Goal: Task Accomplishment & Management: Manage account settings

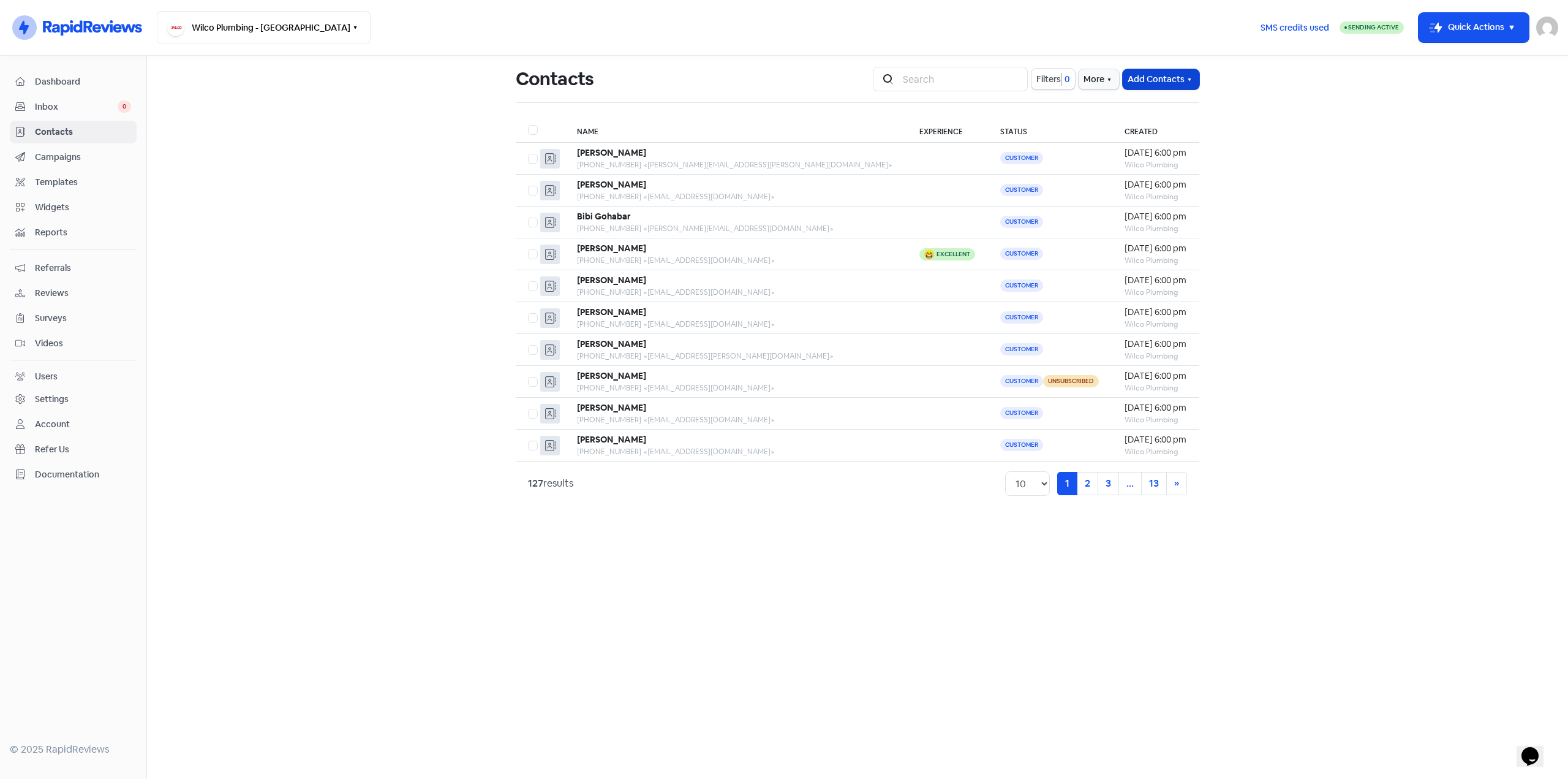
click at [1162, 71] on button "Add Contacts" at bounding box center [1161, 79] width 77 height 20
click at [1096, 77] on button "More" at bounding box center [1099, 79] width 40 height 20
click at [1028, 97] on link "External Contact Forms" at bounding box center [1060, 106] width 123 height 25
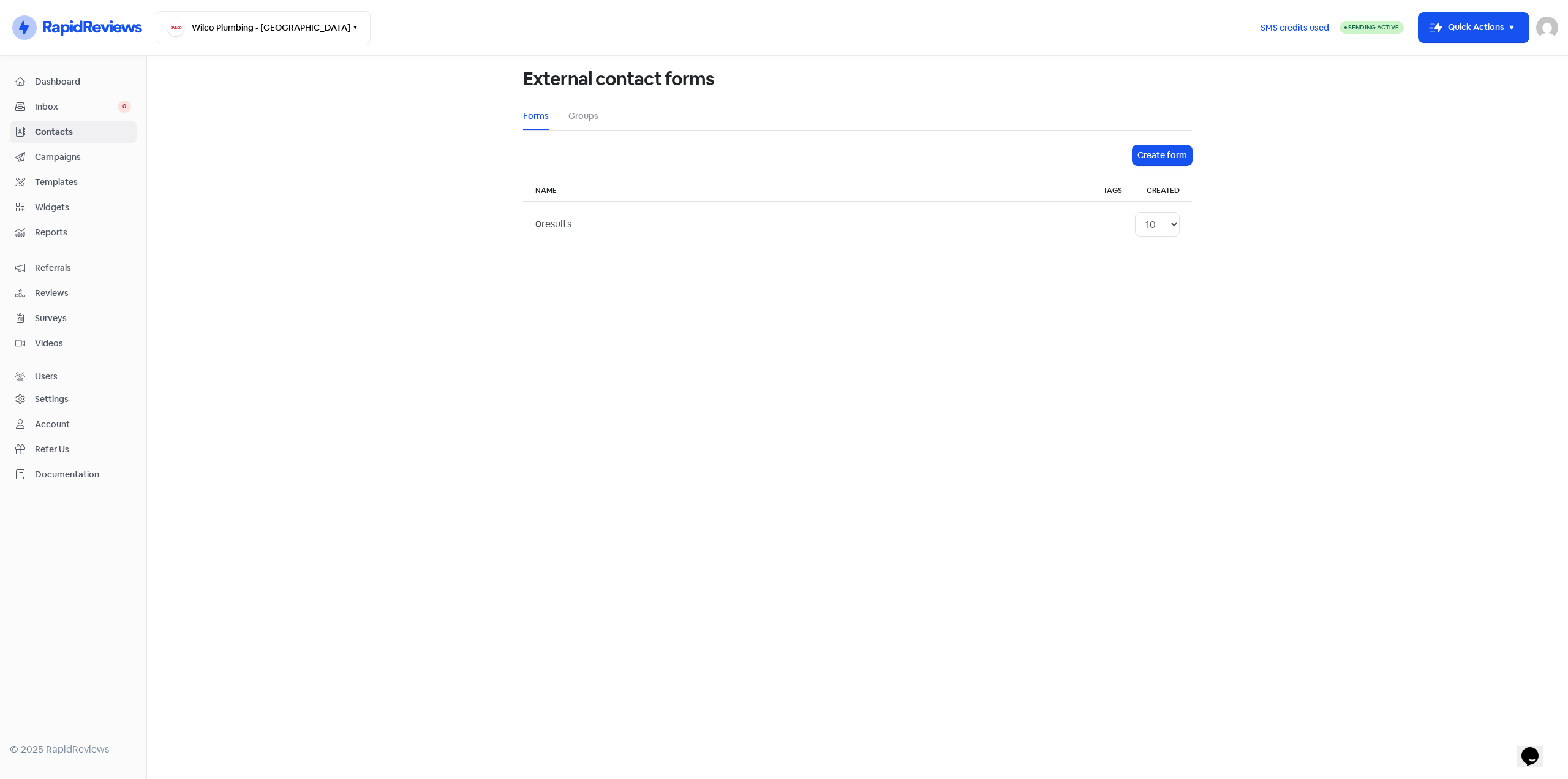
click at [52, 400] on div "Settings" at bounding box center [51, 399] width 34 height 13
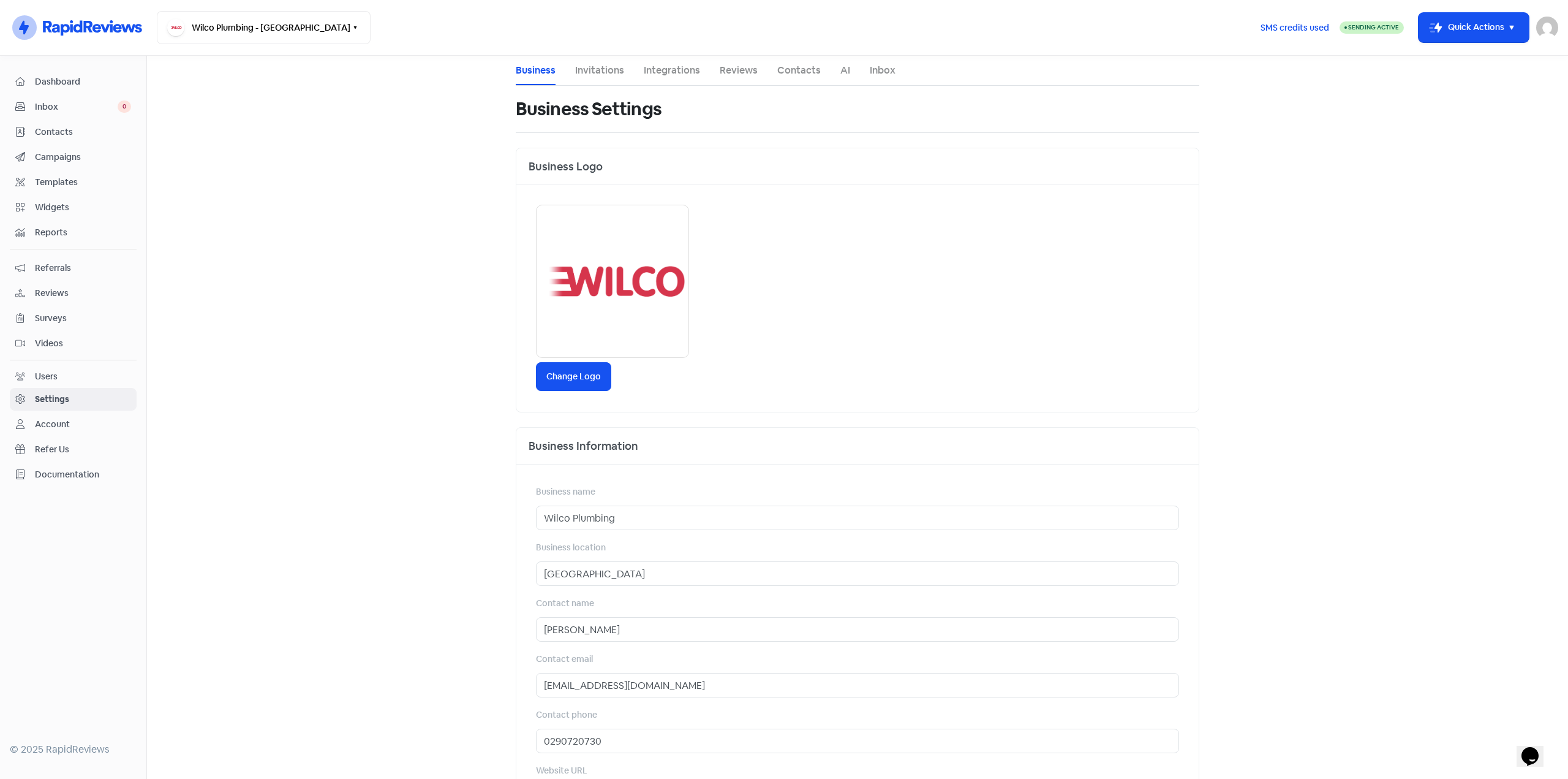
click at [662, 70] on link "Integrations" at bounding box center [672, 70] width 56 height 15
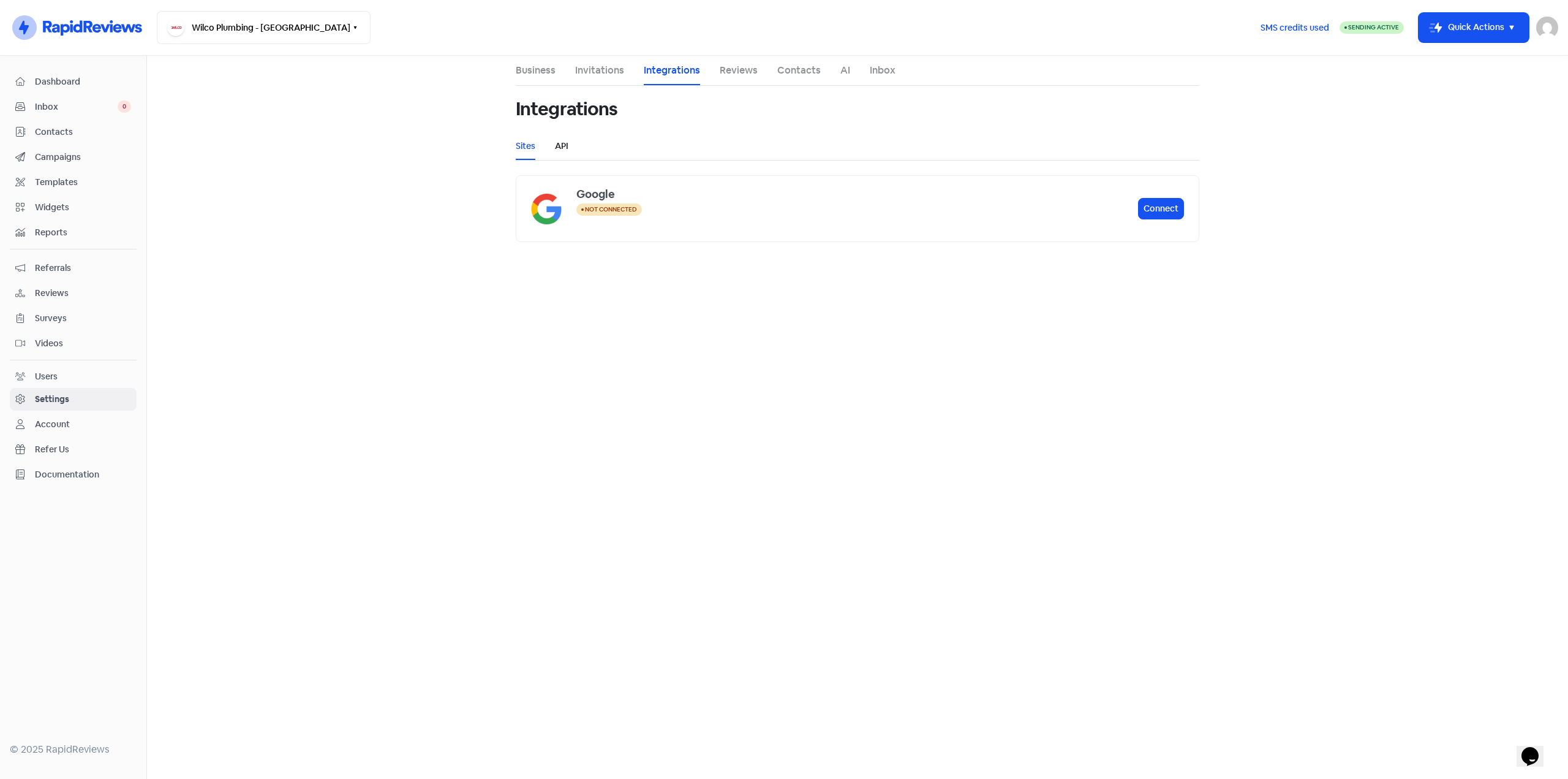
click at [565, 144] on link "API" at bounding box center [561, 146] width 13 height 13
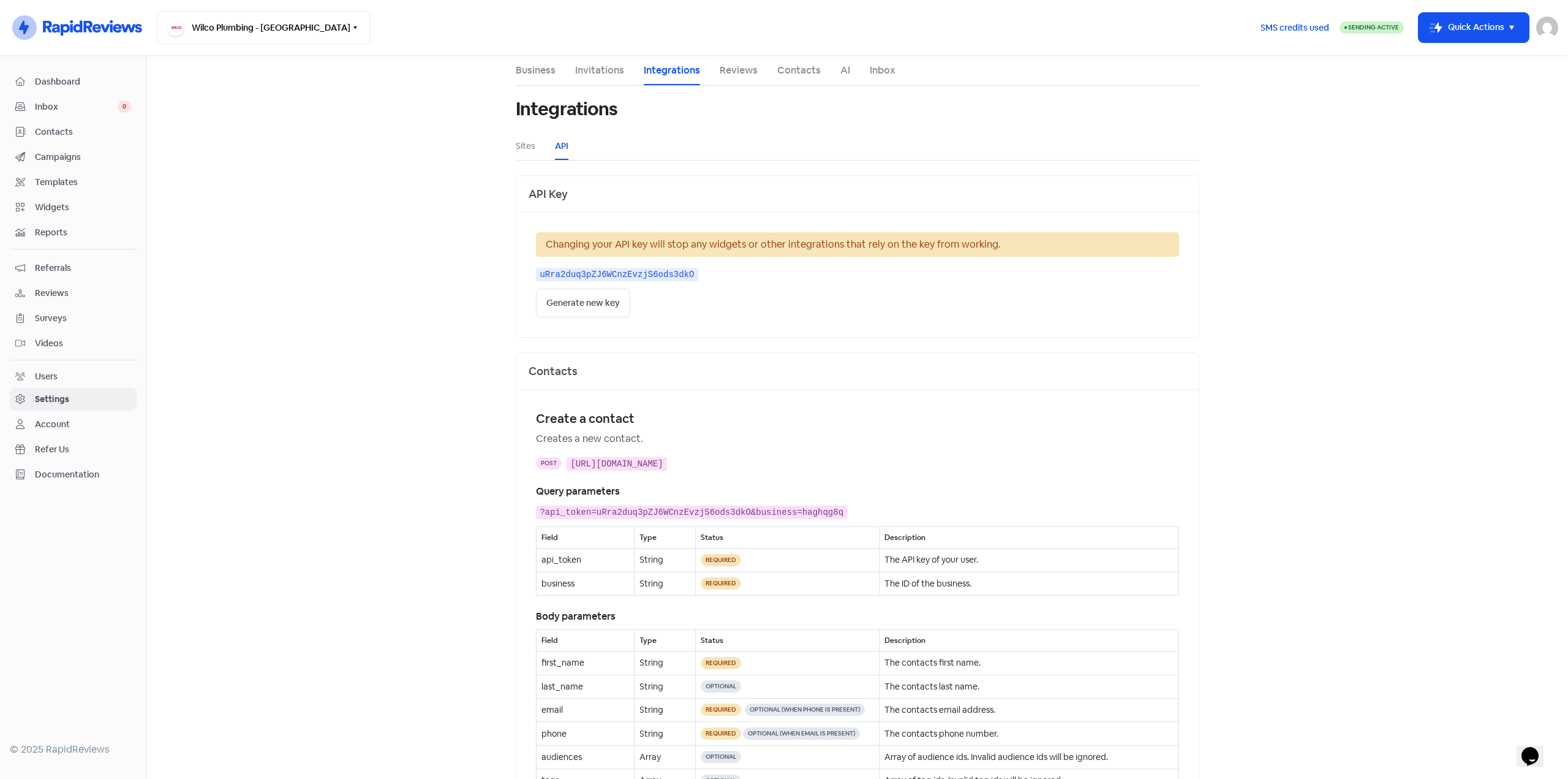
click at [73, 134] on span "Contacts" at bounding box center [83, 132] width 96 height 13
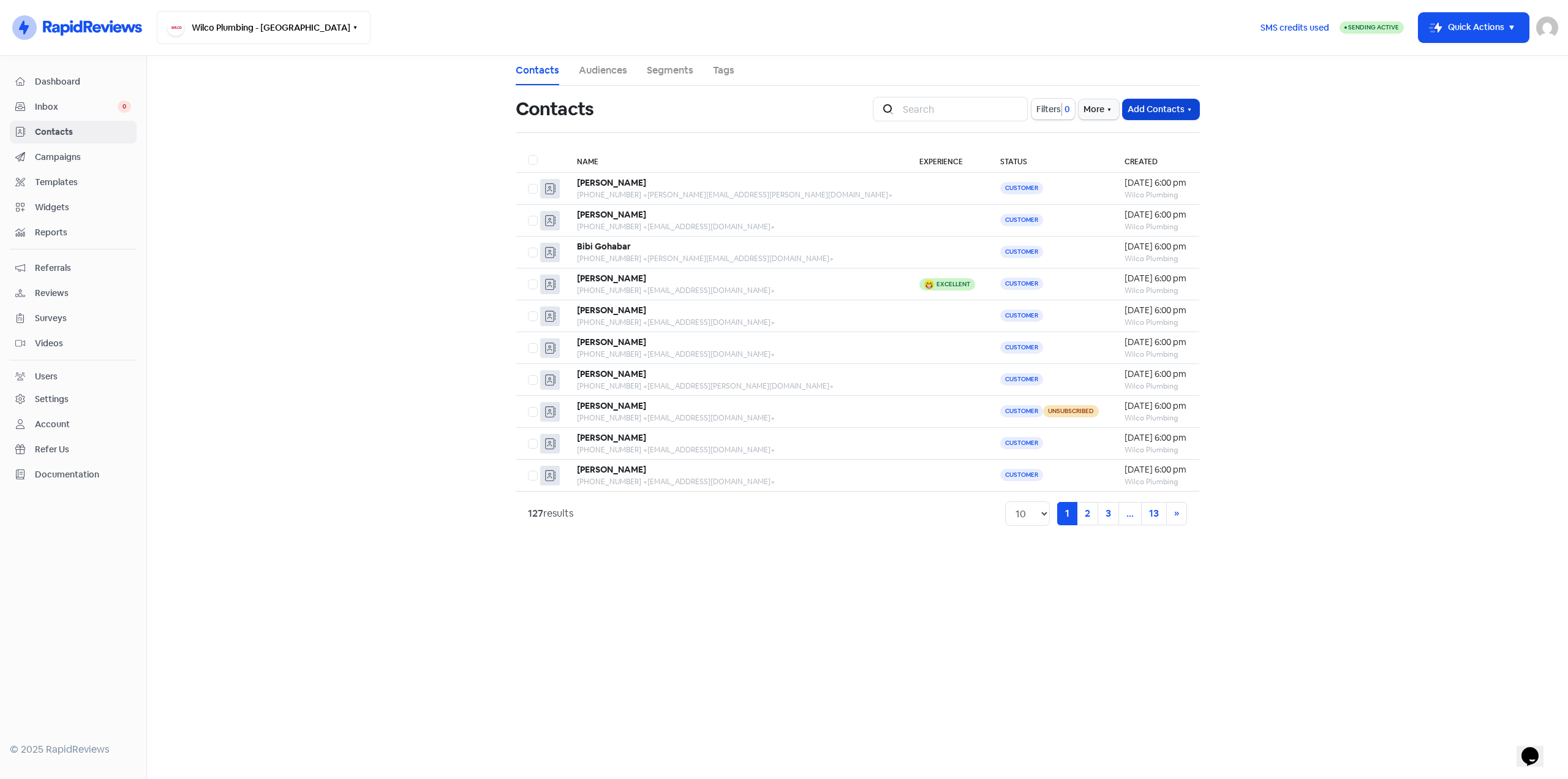
click at [1183, 111] on button "Add Contacts" at bounding box center [1161, 109] width 77 height 20
click at [1161, 186] on button "Import contacts V2" at bounding box center [1146, 185] width 104 height 25
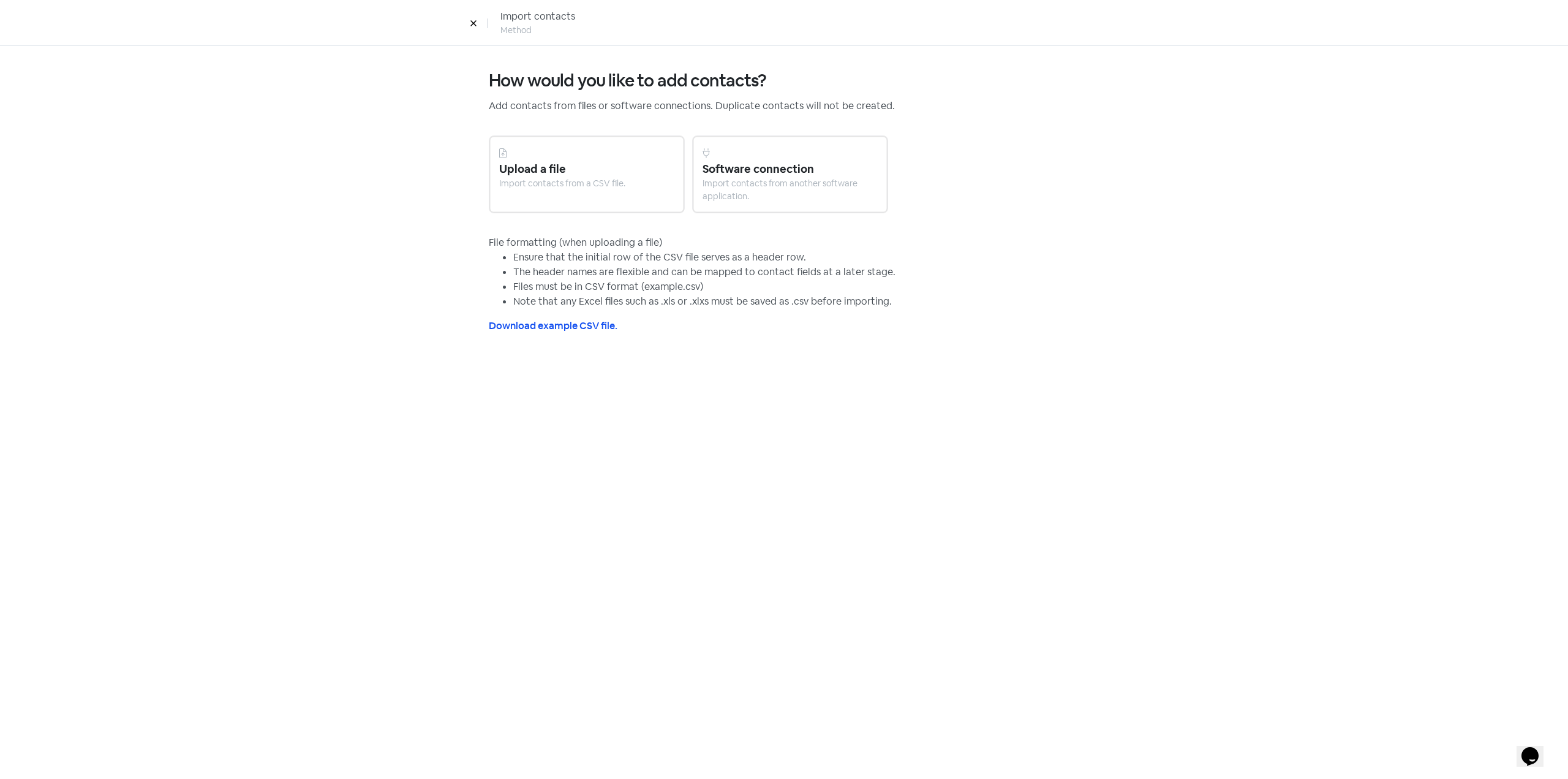
click at [469, 17] on button at bounding box center [473, 23] width 18 height 22
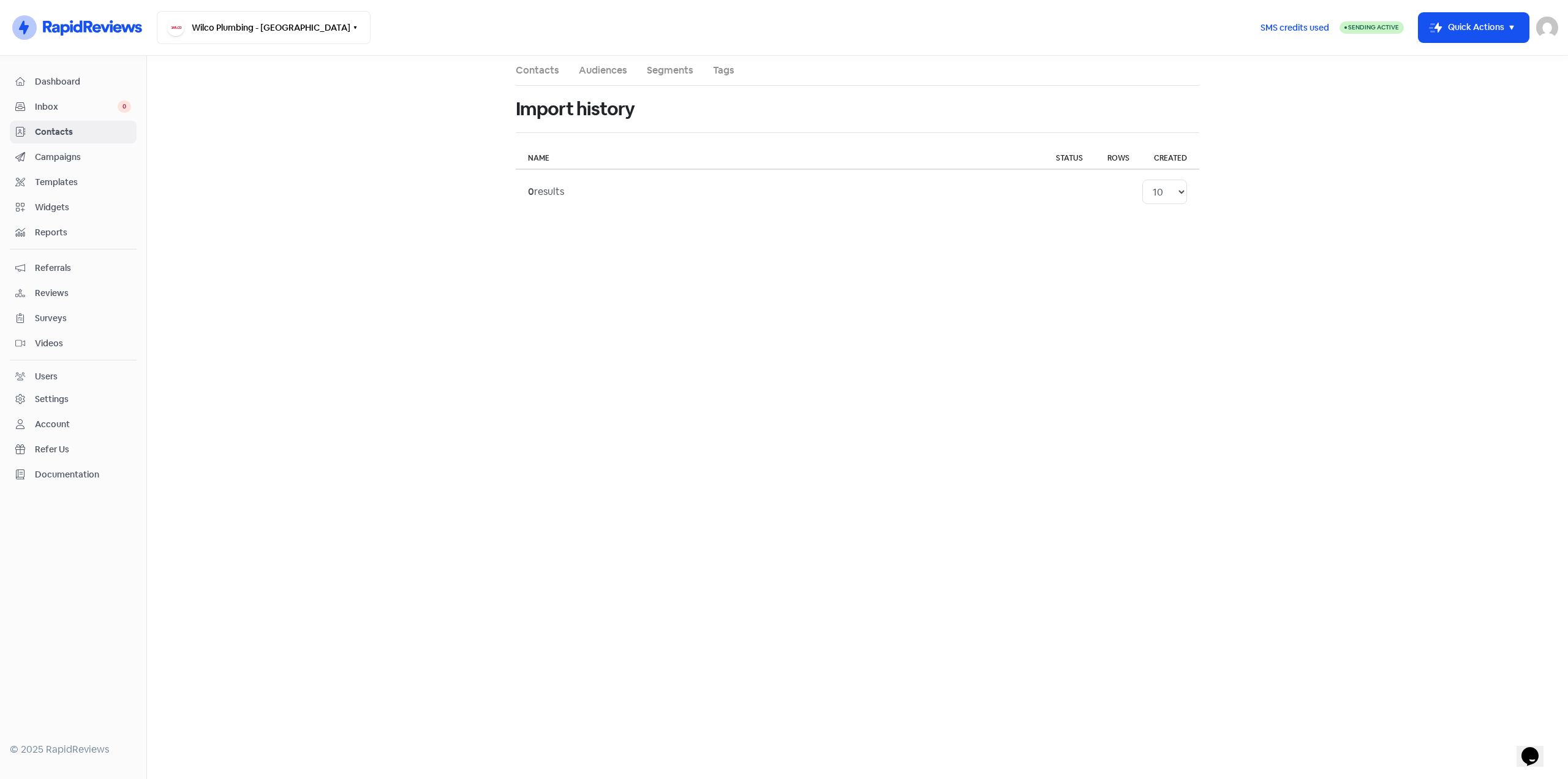
click at [537, 70] on link "Contacts" at bounding box center [537, 70] width 44 height 15
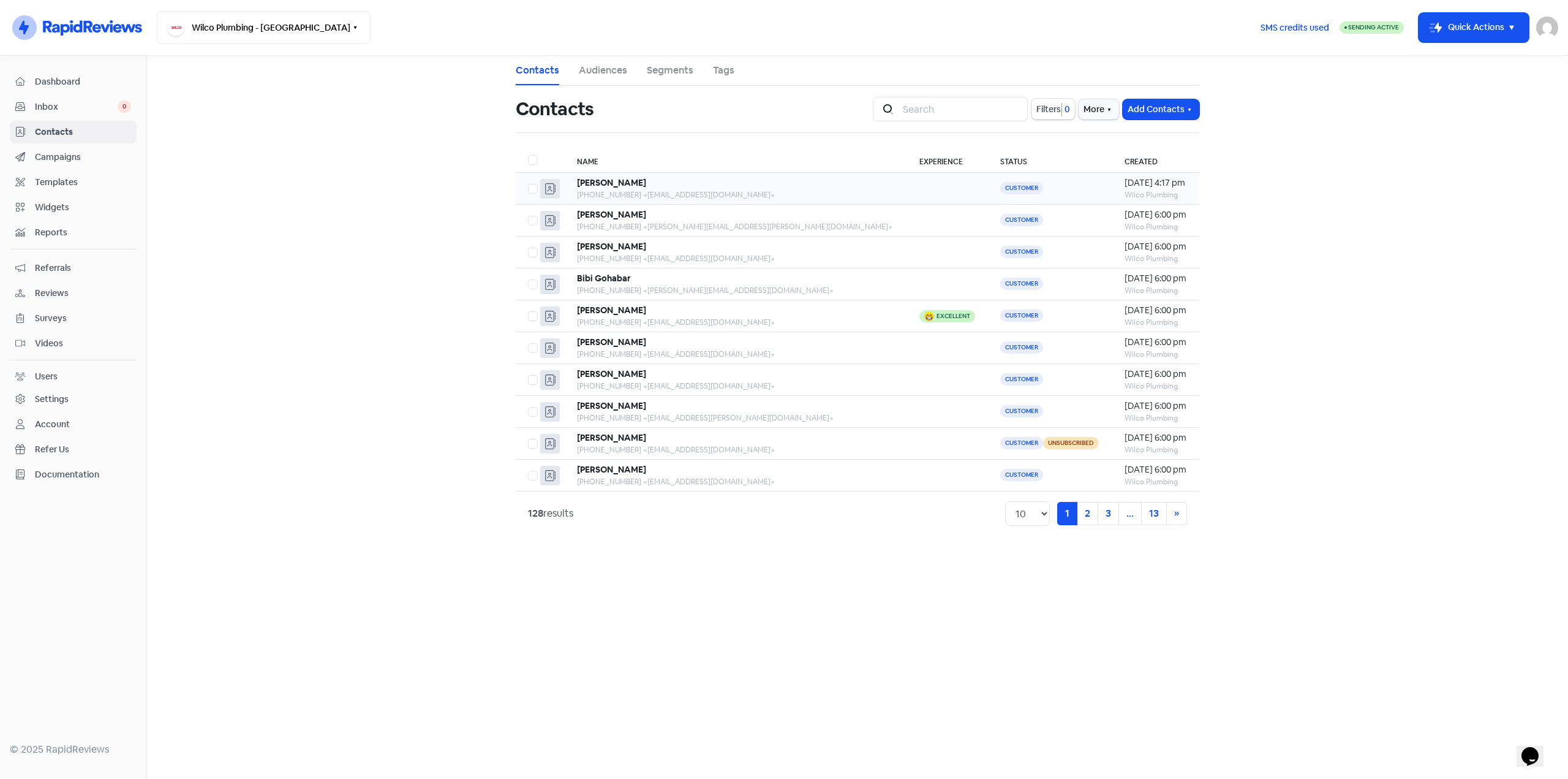
click at [702, 184] on div "Lorna Davies" at bounding box center [736, 183] width 318 height 13
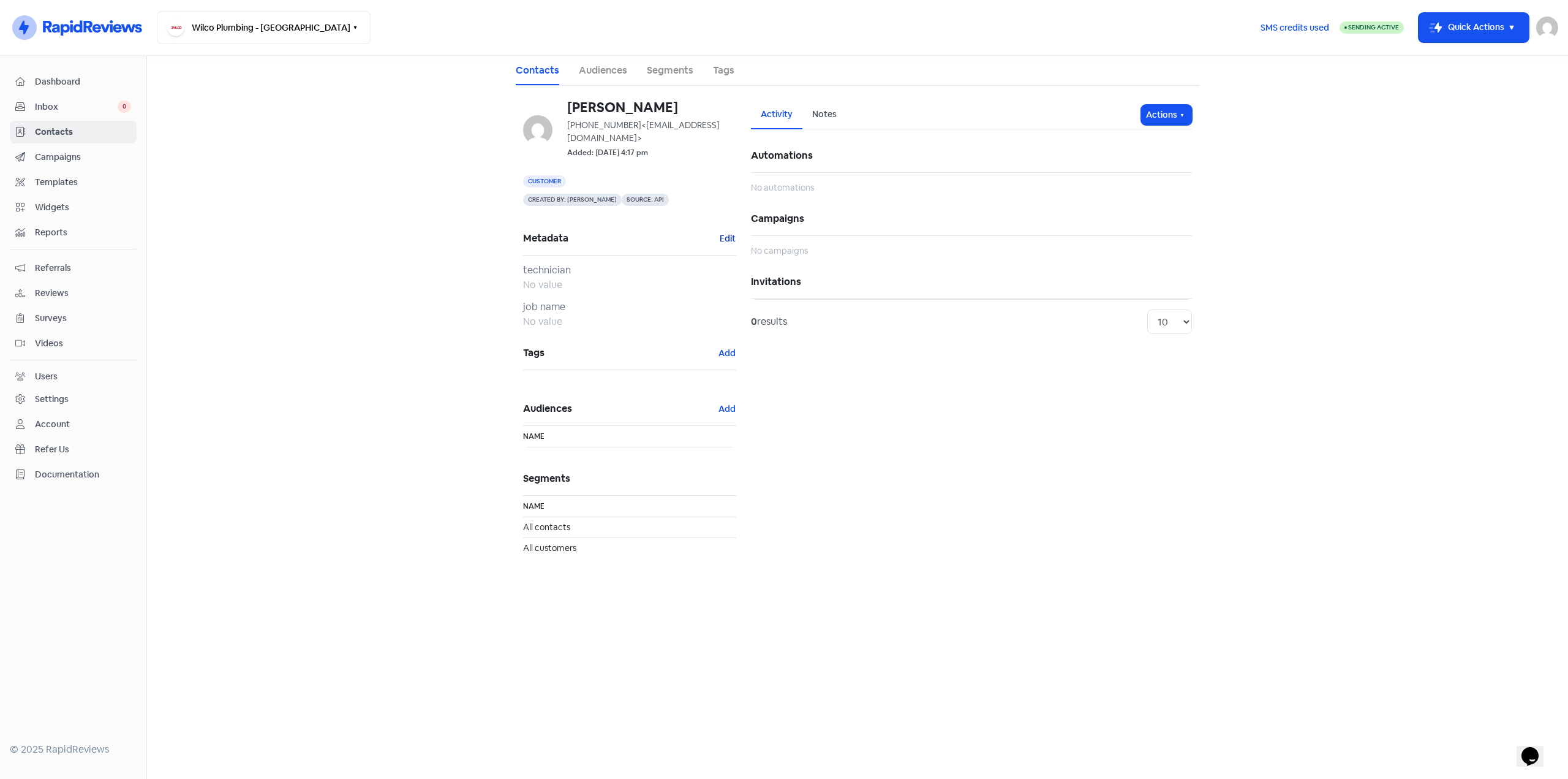
click at [725, 232] on button "Edit" at bounding box center [727, 239] width 17 height 14
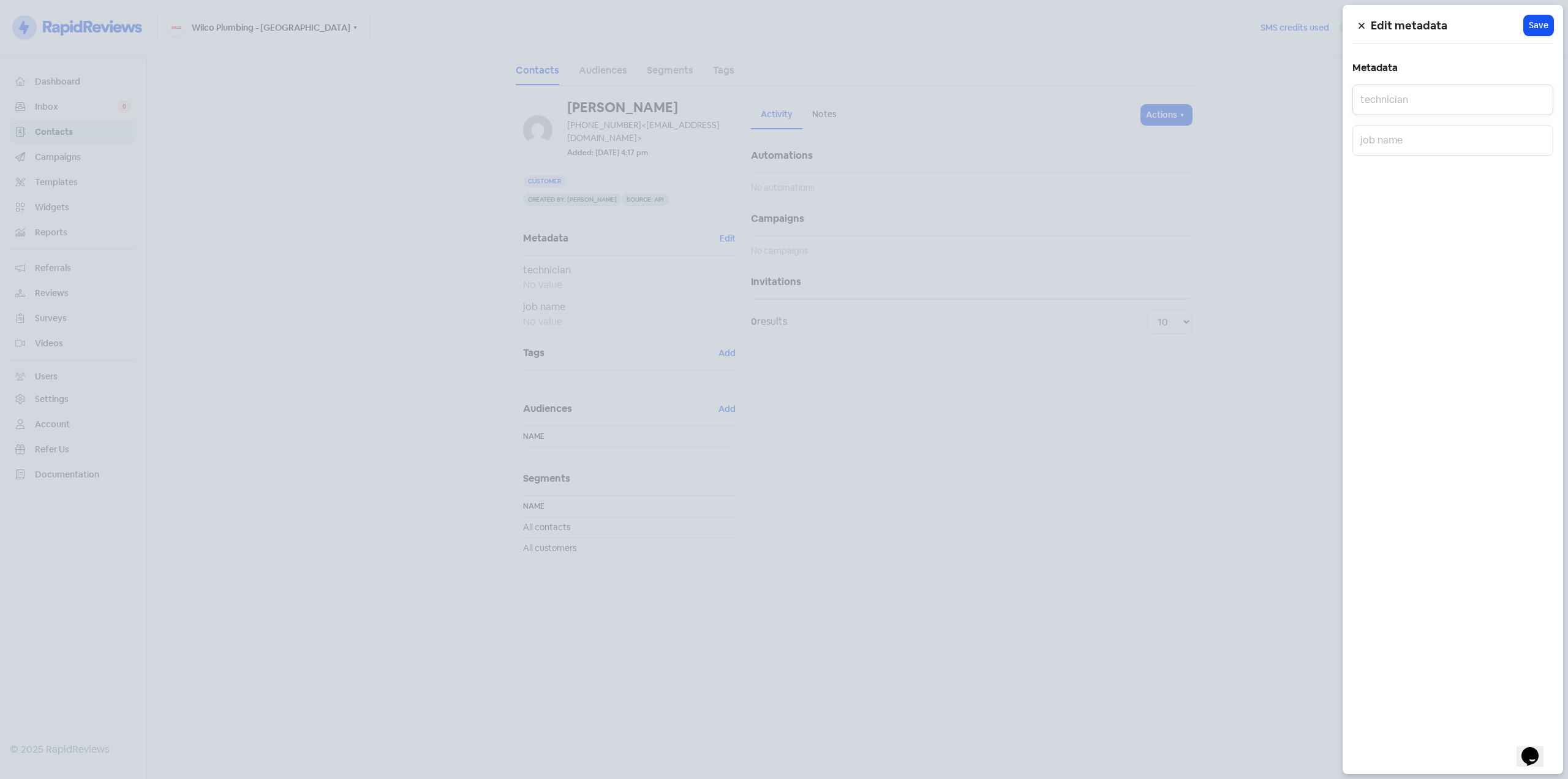
click at [1412, 102] on input "text" at bounding box center [1453, 100] width 201 height 30
click at [1364, 23] on icon at bounding box center [1361, 26] width 6 height 6
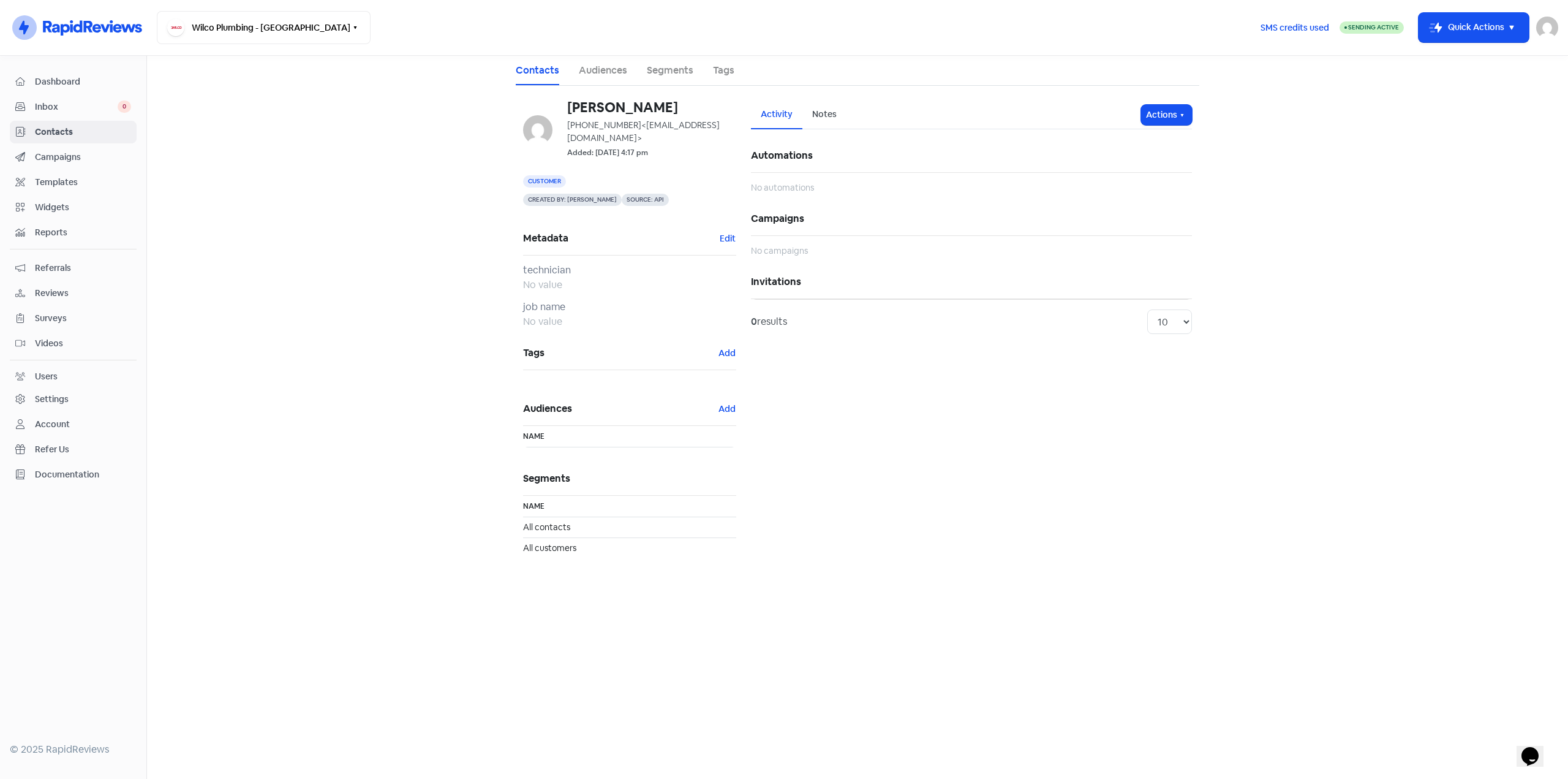
drag, startPoint x: 460, startPoint y: 109, endPoint x: 440, endPoint y: 109, distance: 20.0
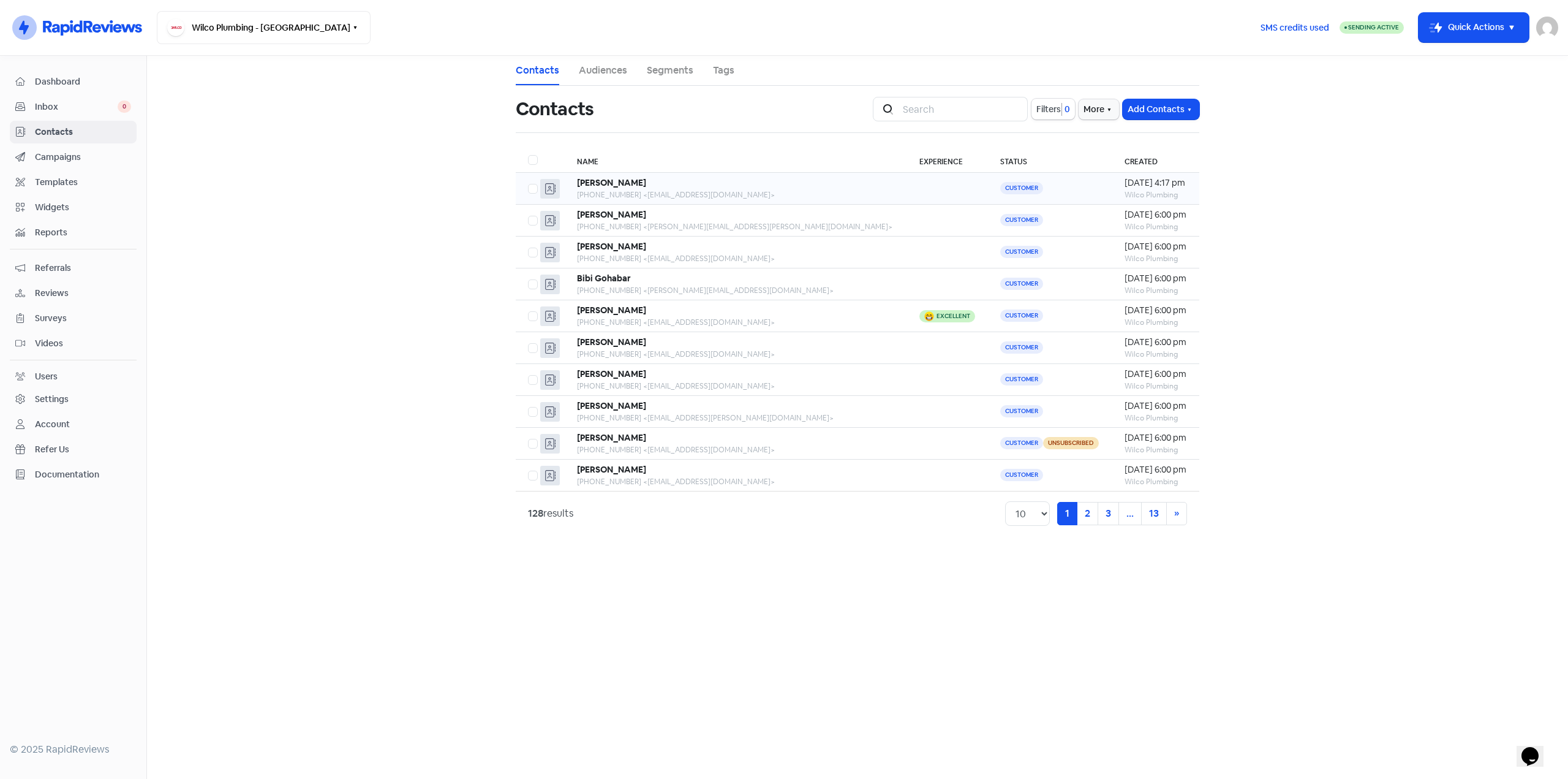
click at [617, 183] on b "Lorna Davies" at bounding box center [611, 182] width 69 height 11
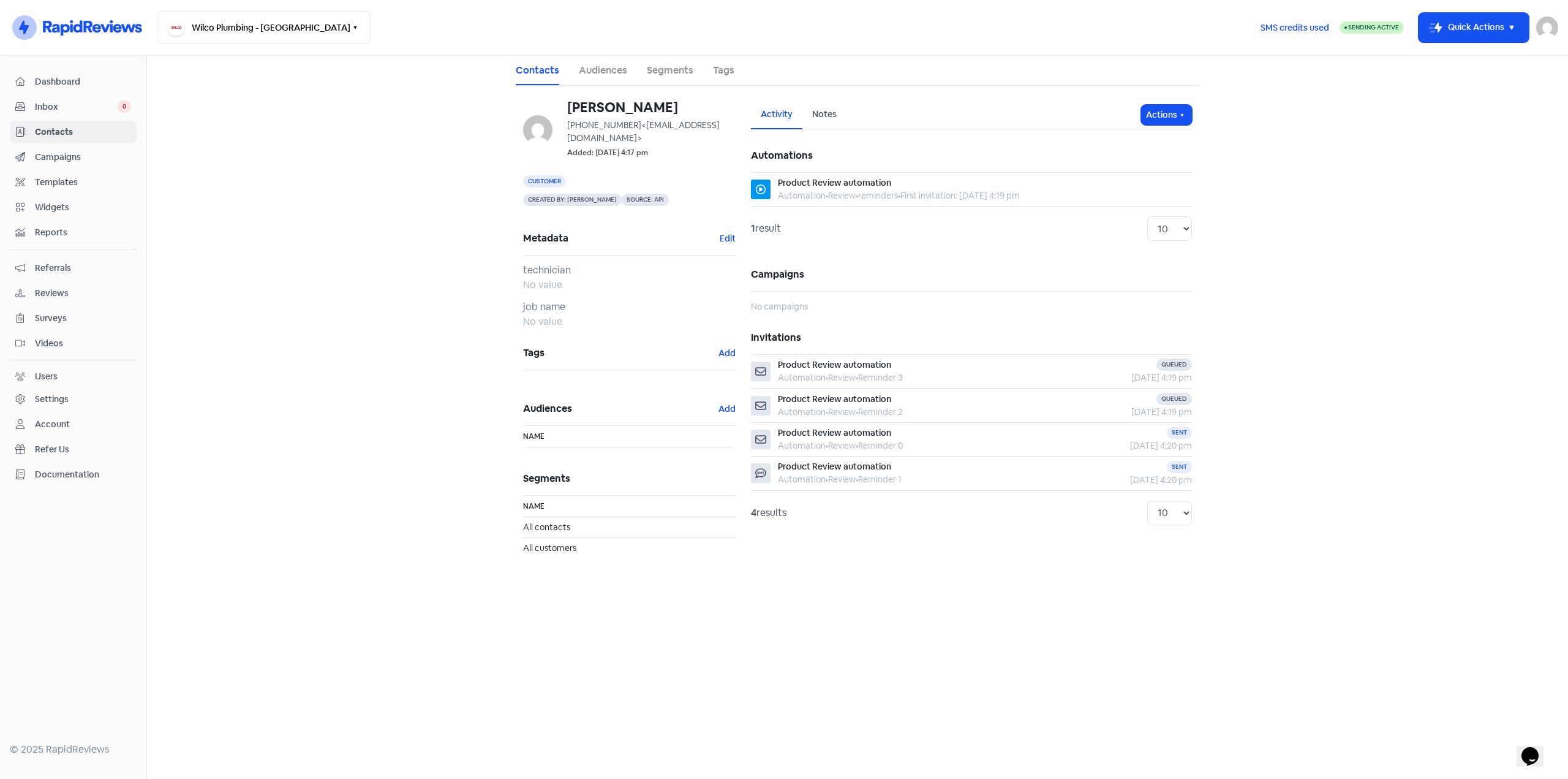
drag, startPoint x: 481, startPoint y: 397, endPoint x: 469, endPoint y: 397, distance: 12.0
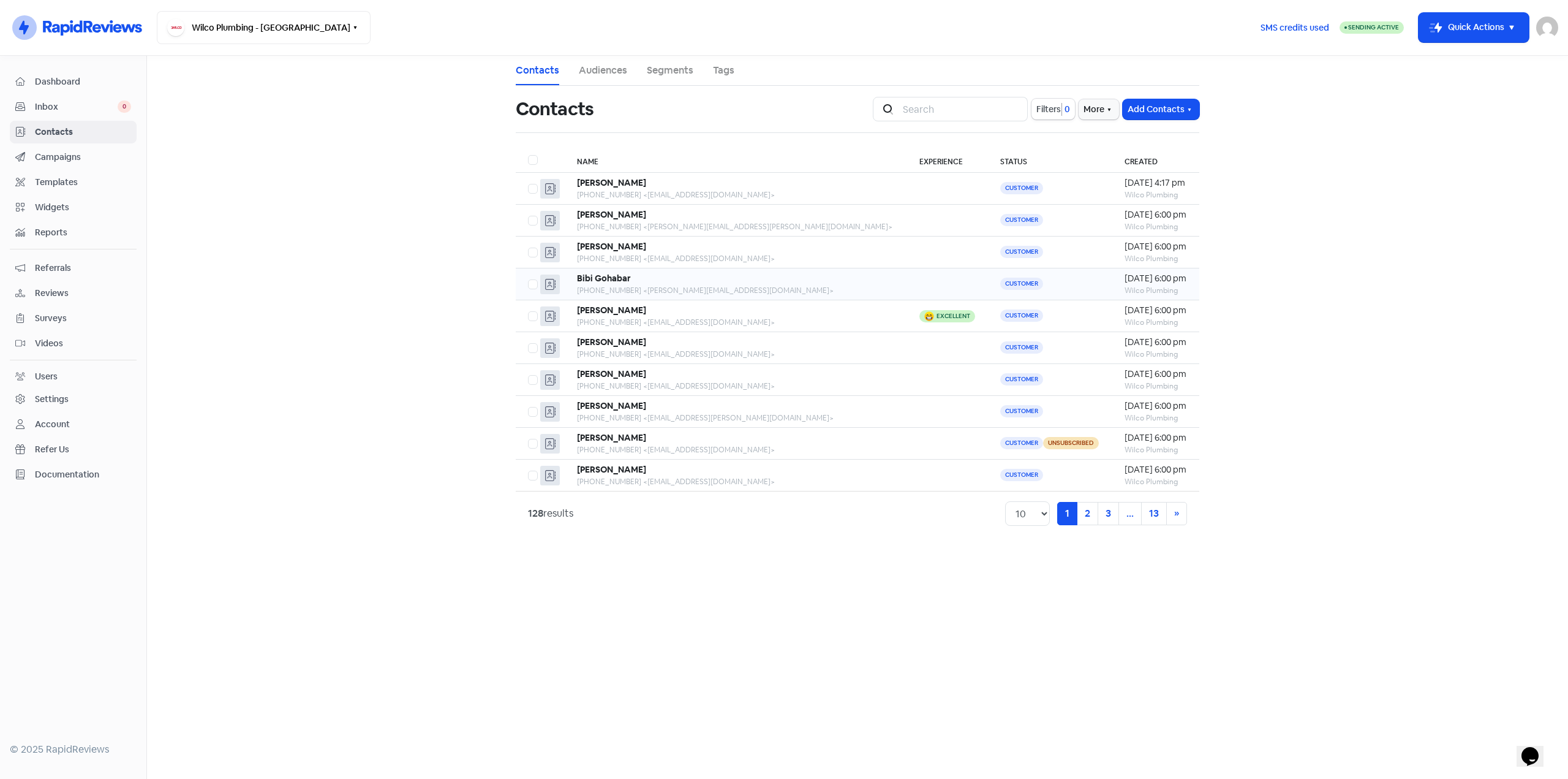
click at [611, 280] on b "Bibi Gohabar" at bounding box center [603, 278] width 54 height 11
click at [600, 184] on b "Lorna Davies" at bounding box center [611, 182] width 69 height 11
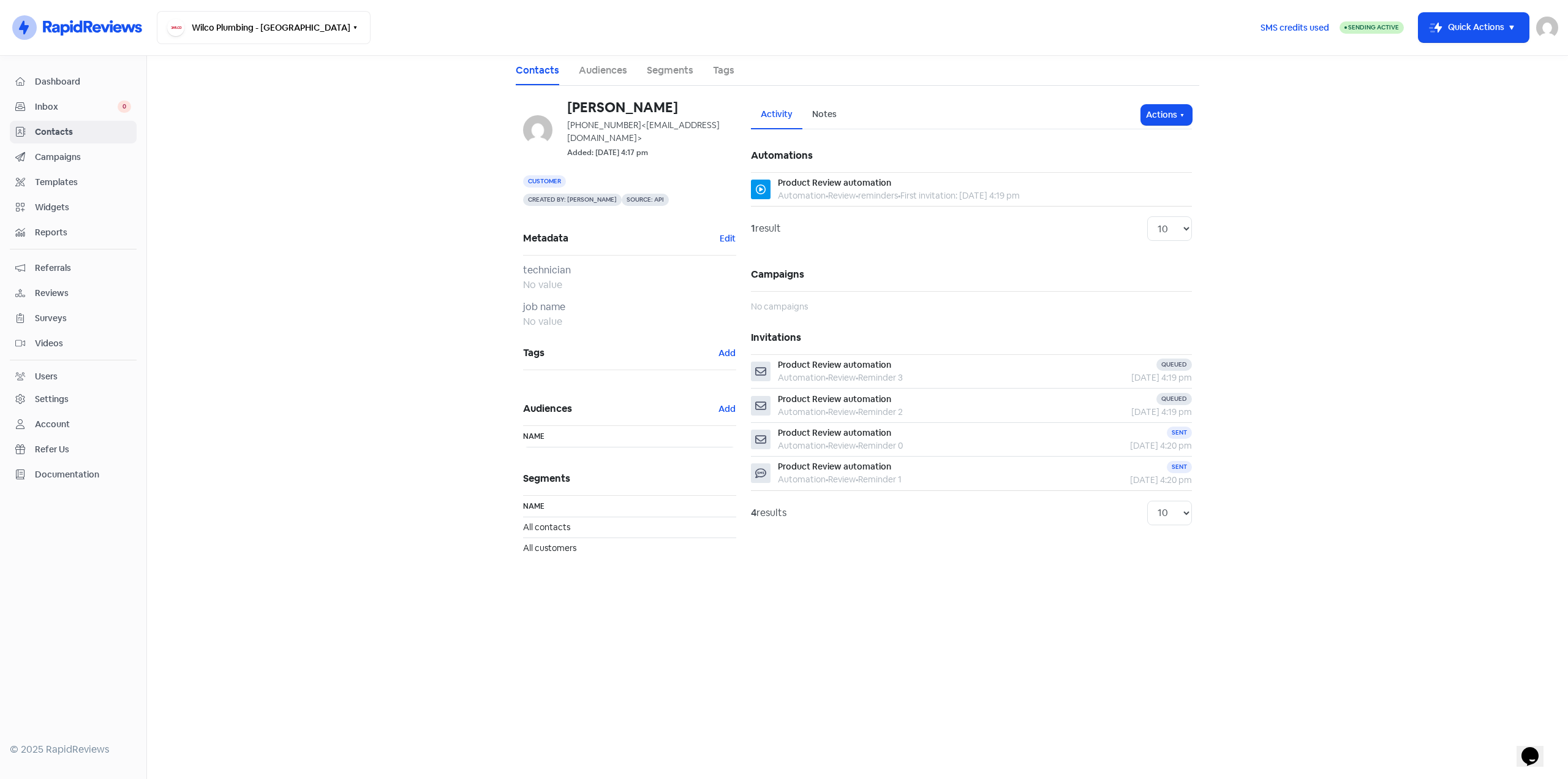
drag, startPoint x: 417, startPoint y: 255, endPoint x: 409, endPoint y: 254, distance: 8.1
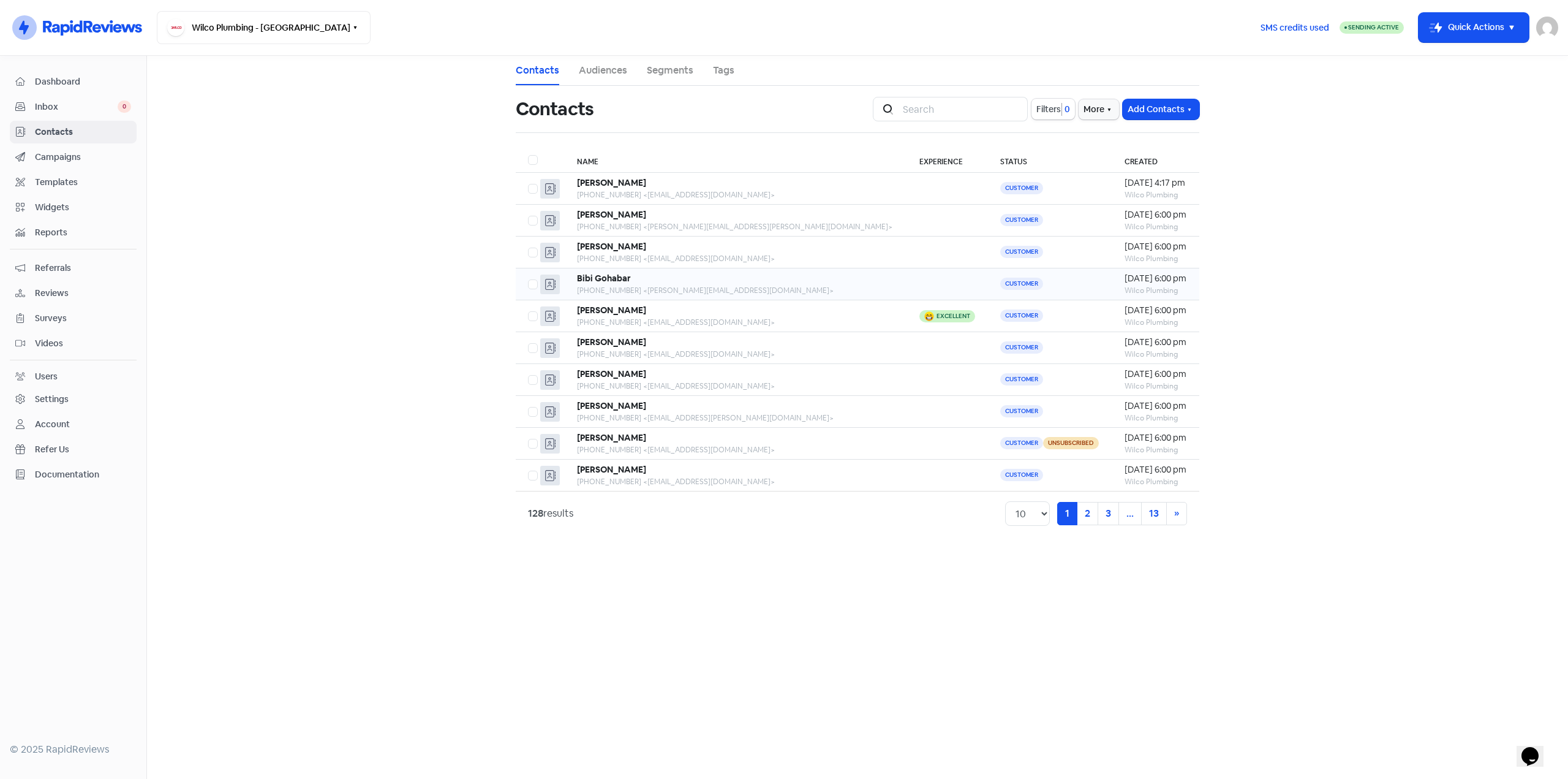
click at [610, 274] on b "Bibi Gohabar" at bounding box center [603, 278] width 54 height 11
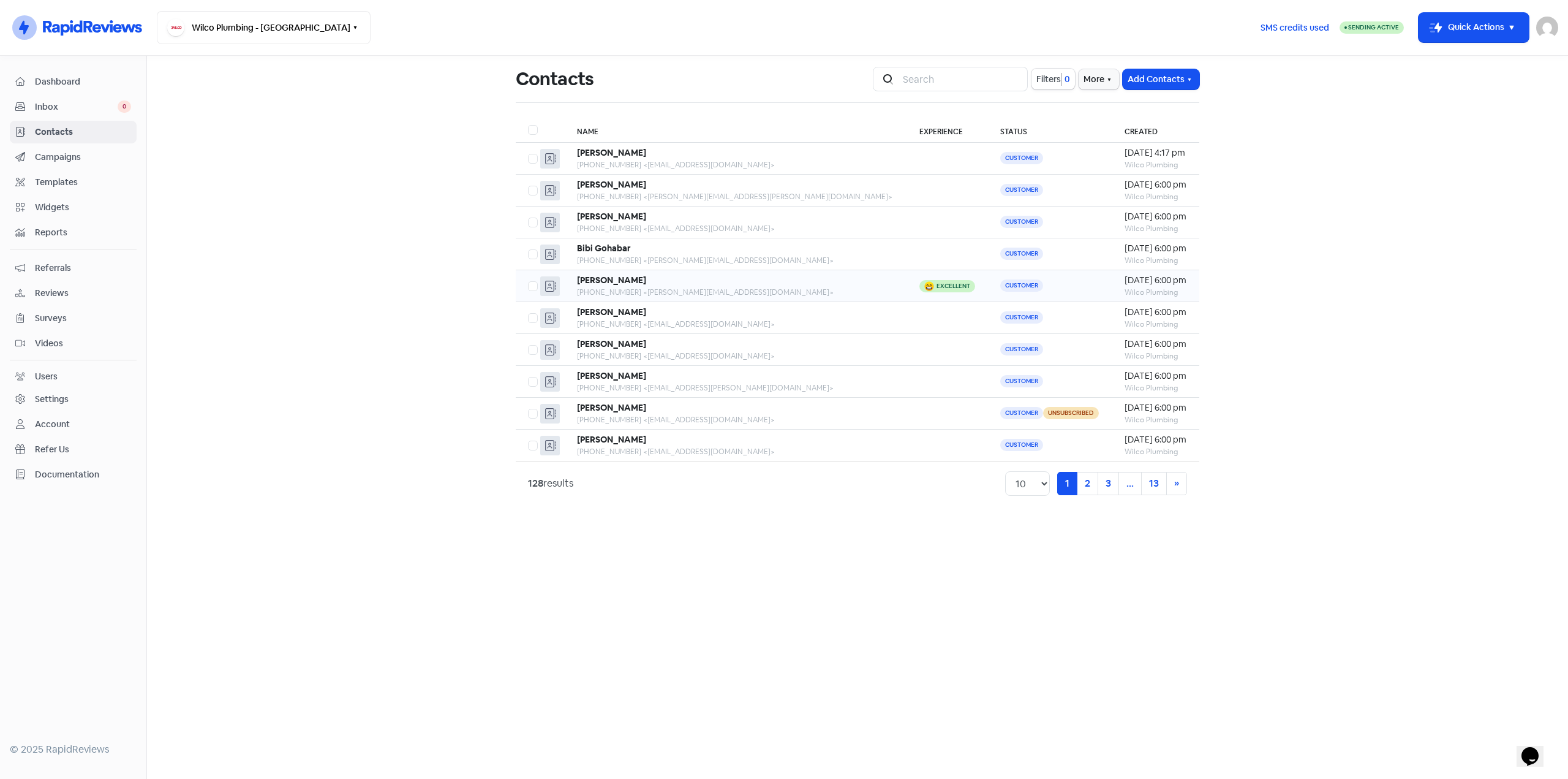
click at [614, 285] on b "[PERSON_NAME]" at bounding box center [611, 280] width 69 height 11
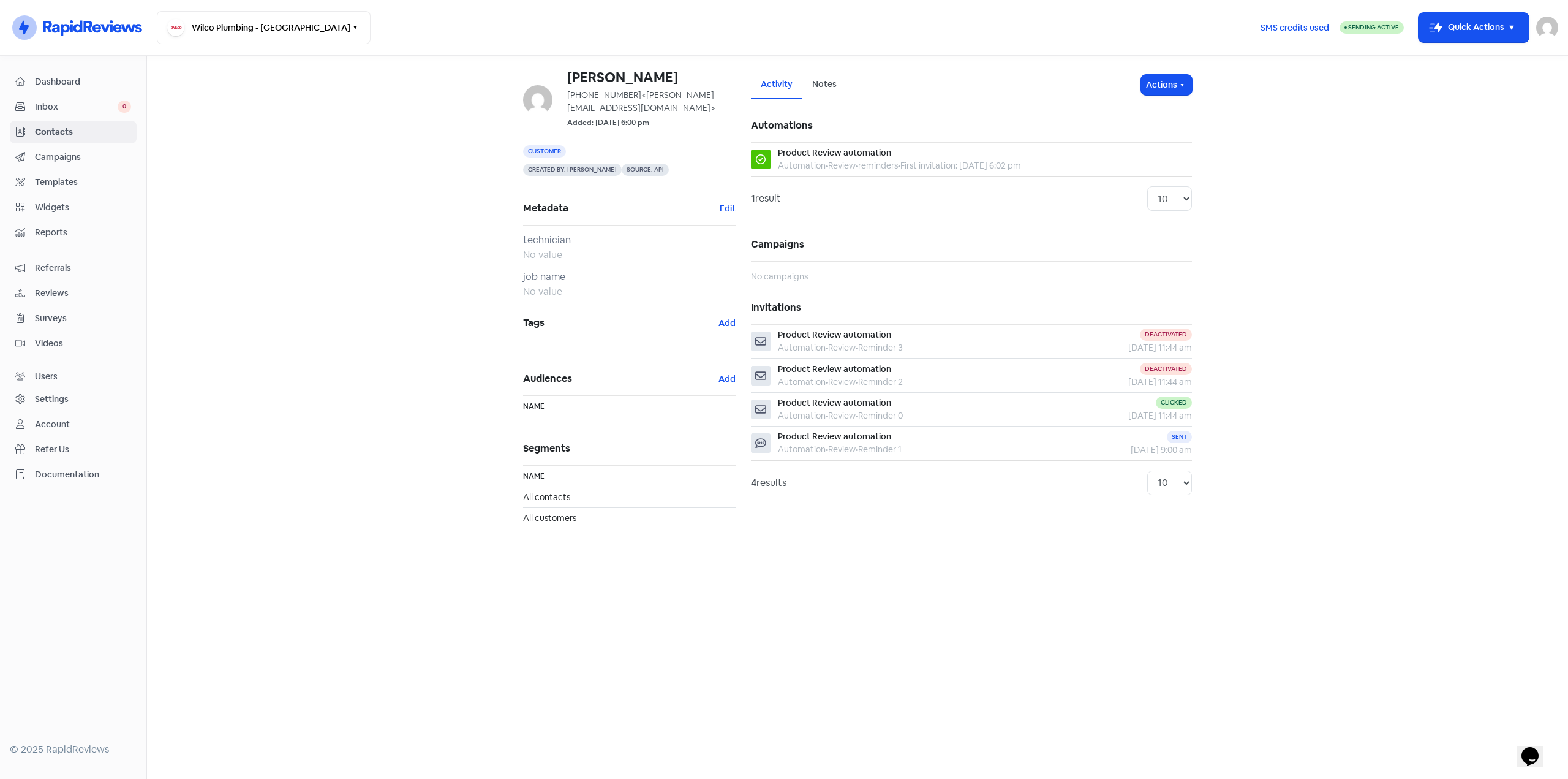
drag, startPoint x: 405, startPoint y: 268, endPoint x: 393, endPoint y: 270, distance: 12.2
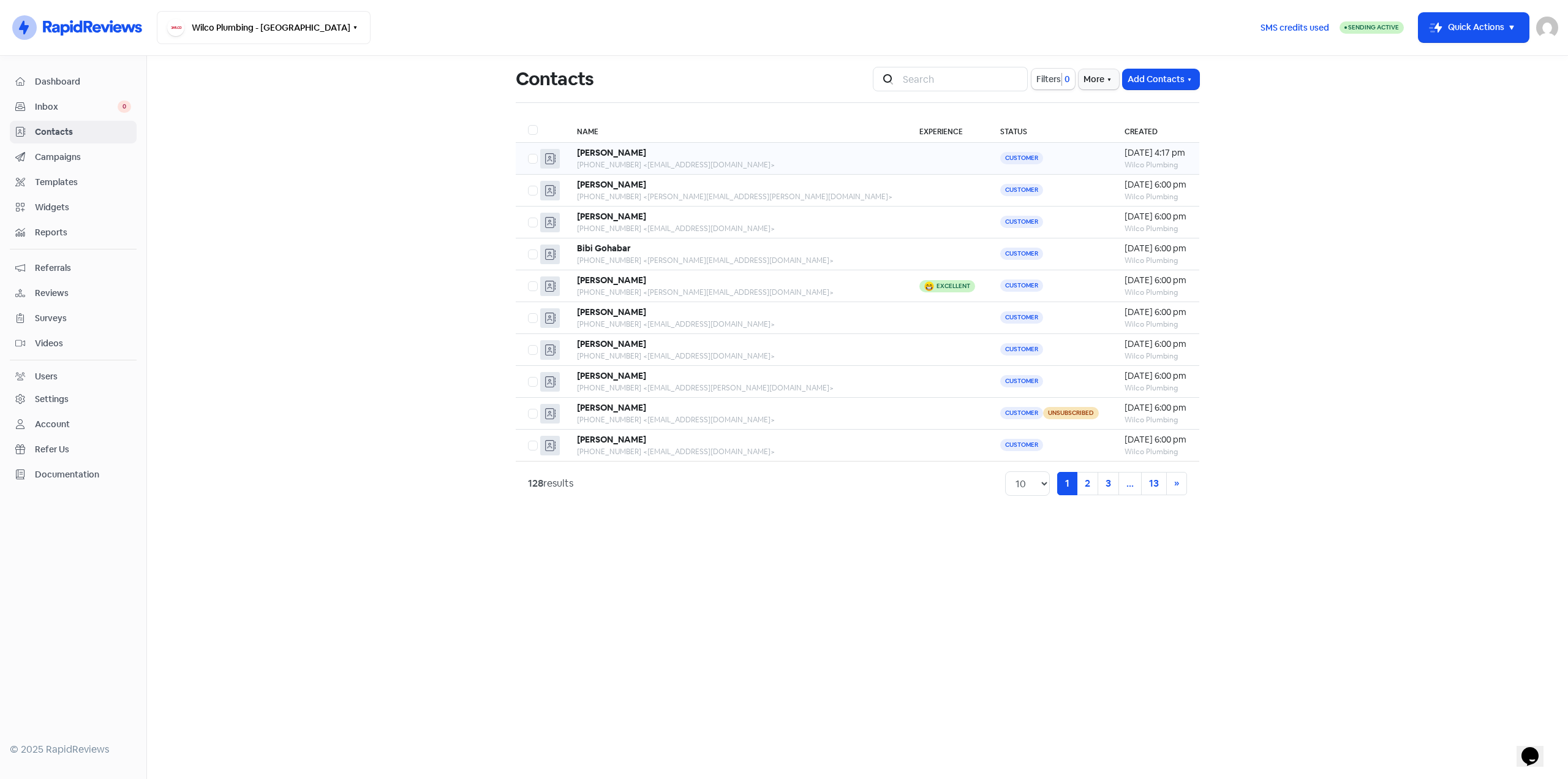
click at [528, 151] on label at bounding box center [528, 151] width 0 height 0
click at [532, 158] on input "checkbox" at bounding box center [532, 155] width 8 height 8
checkbox input "true"
click at [844, 87] on button "Actions" at bounding box center [844, 79] width 51 height 20
click at [1175, 80] on button "Add Contacts" at bounding box center [1161, 79] width 77 height 20
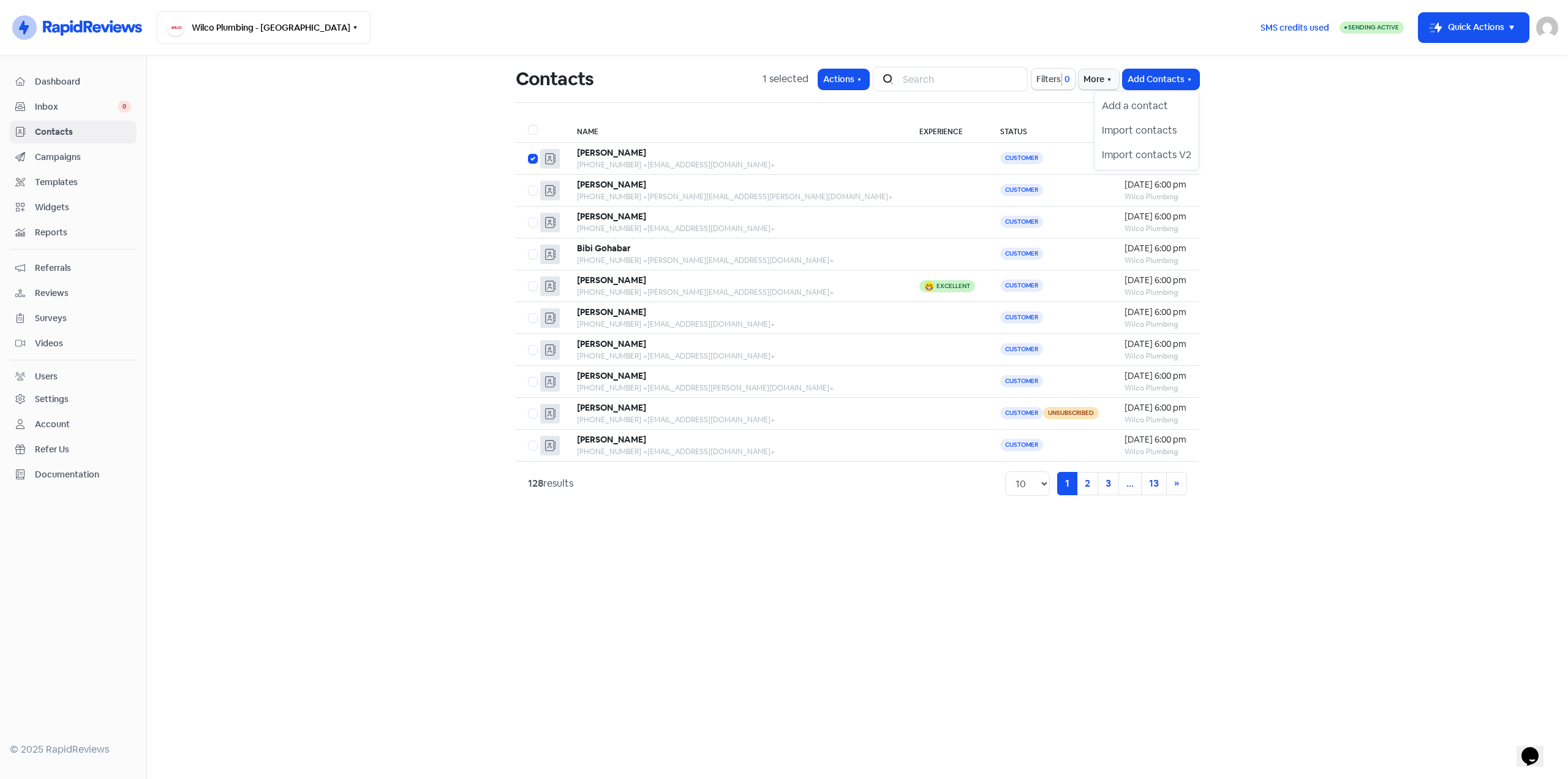
click at [1325, 103] on main "Contacts 1 selected Actions Icon For Search Filters 0 More Add Contacts Add a c…" at bounding box center [857, 417] width 1421 height 723
click at [1096, 73] on button "More" at bounding box center [1099, 79] width 40 height 20
click at [1347, 127] on main "Contacts 1 selected Actions Icon For Search Filters 0 More External Contact For…" at bounding box center [857, 417] width 1421 height 723
click at [720, 168] on div "+61407409778 <gtlm@bigpond.net.au>" at bounding box center [736, 165] width 318 height 11
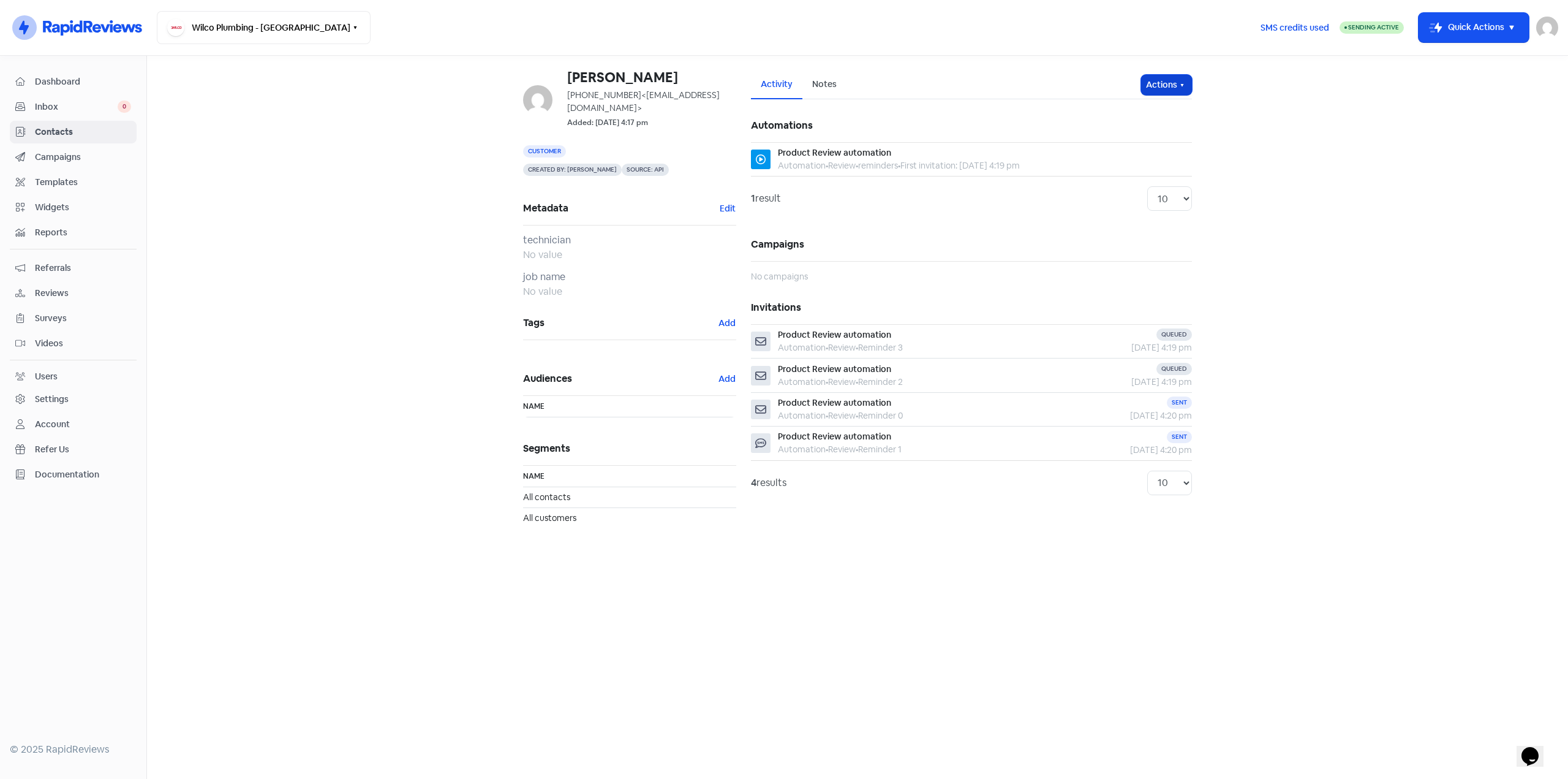
click at [1159, 87] on button "Actions" at bounding box center [1166, 85] width 51 height 20
click at [1269, 147] on main "Lorna Davies +61407409778 <gtlm@bigpond.net.au> Added: 13 Aug 2025, 4:17 pm Cus…" at bounding box center [857, 417] width 1421 height 723
click at [66, 87] on span "Dashboard" at bounding box center [83, 82] width 96 height 13
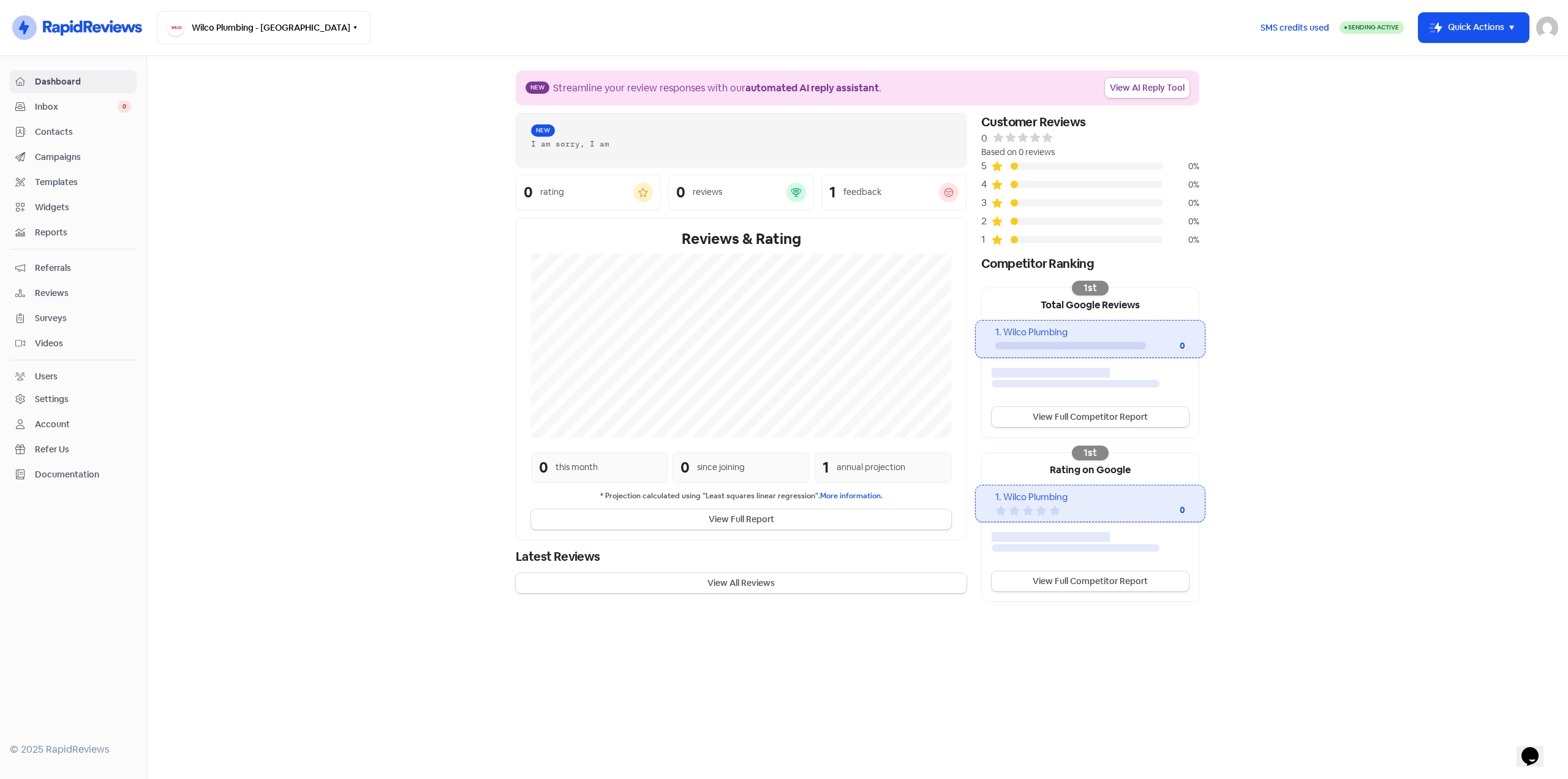
click at [52, 125] on div "Contacts" at bounding box center [73, 132] width 116 height 14
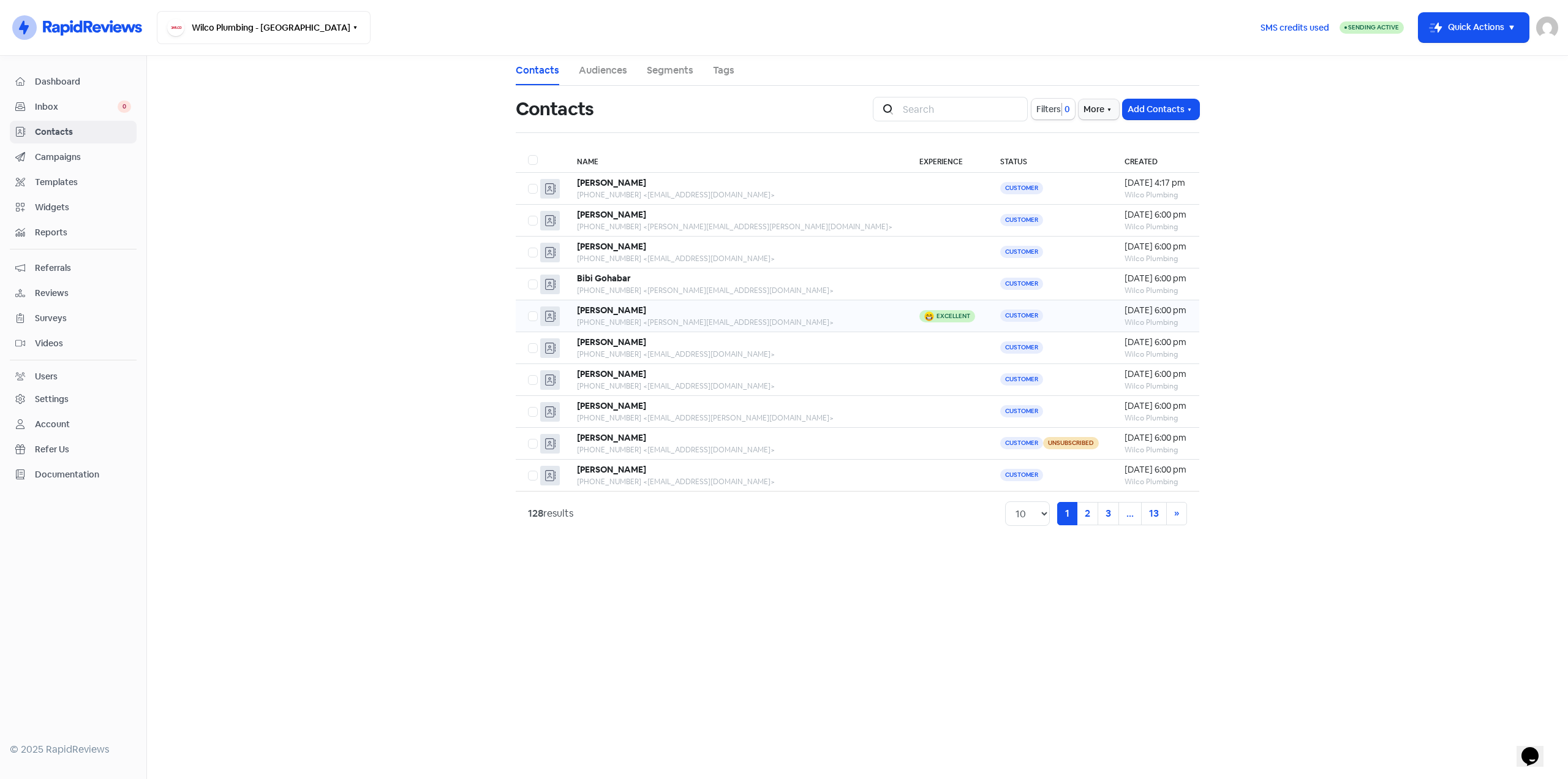
click at [696, 307] on div "[PERSON_NAME]" at bounding box center [736, 310] width 318 height 13
click at [682, 256] on div "+61412650410 <nhthompson1995@gmail.com>" at bounding box center [736, 258] width 318 height 11
